Goal: Ask a question

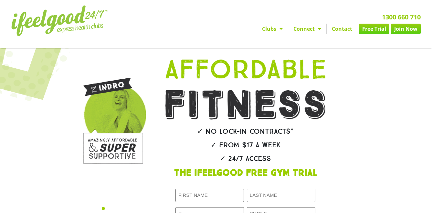
click at [343, 29] on link "Contact" at bounding box center [342, 29] width 31 height 10
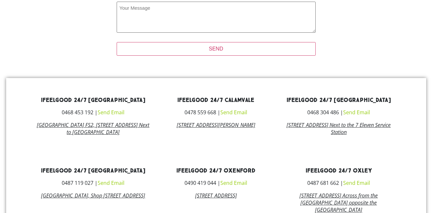
scroll to position [259, 0]
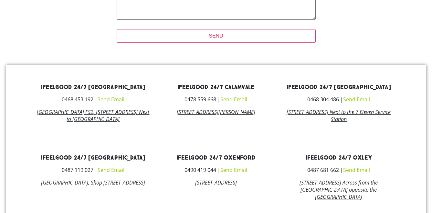
click at [109, 101] on link "Send Email" at bounding box center [111, 99] width 27 height 7
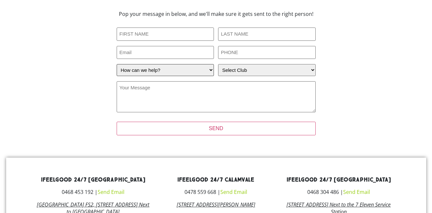
click at [211, 70] on select "How can we help? I have a question about joining I'm a current member who has a…" at bounding box center [166, 70] width 98 height 12
click at [311, 71] on select "Select Club [GEOGRAPHIC_DATA] [GEOGRAPHIC_DATA] [GEOGRAPHIC_DATA] [GEOGRAPHIC_D…" at bounding box center [267, 70] width 98 height 12
click at [345, 62] on div "Pop your message in below, and we'll make sure it gets sent to the right person…" at bounding box center [216, 77] width 291 height 138
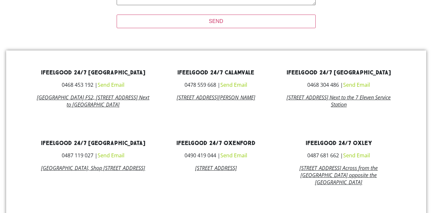
scroll to position [260, 0]
